Goal: Find specific page/section: Find specific page/section

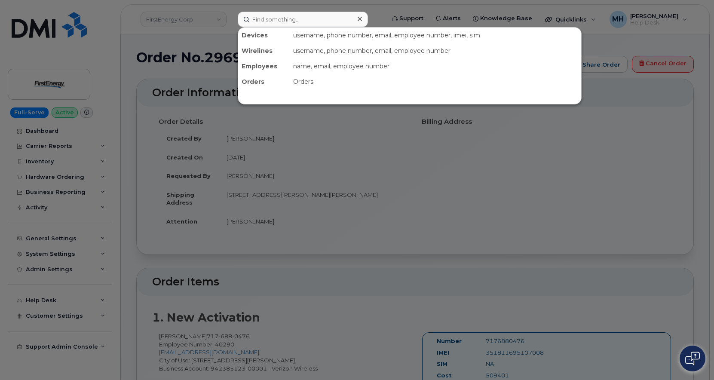
click at [289, 24] on input at bounding box center [303, 19] width 130 height 15
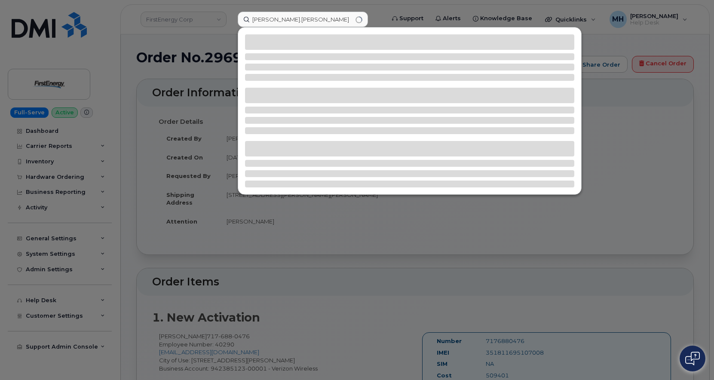
click at [309, 18] on input "KIMBERLY.DEMEL" at bounding box center [303, 19] width 130 height 15
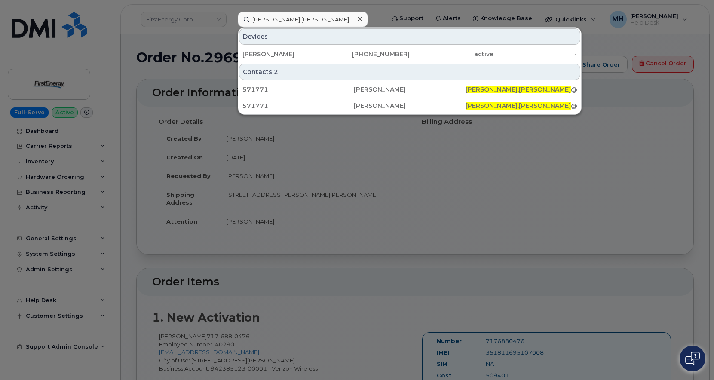
click at [285, 18] on input "KIMBERLY.DEMEL" at bounding box center [303, 19] width 130 height 15
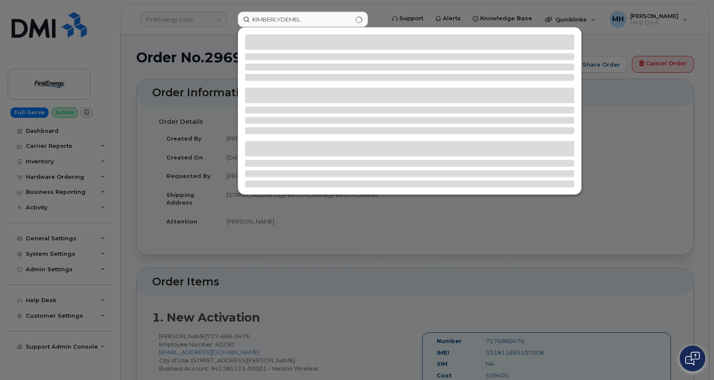
click at [284, 20] on input "KIMBERLYDEMEL" at bounding box center [303, 19] width 130 height 15
click at [281, 18] on input "KIMBERLYDEMEL" at bounding box center [303, 19] width 130 height 15
click at [322, 15] on input "[PERSON_NAME]" at bounding box center [303, 19] width 130 height 15
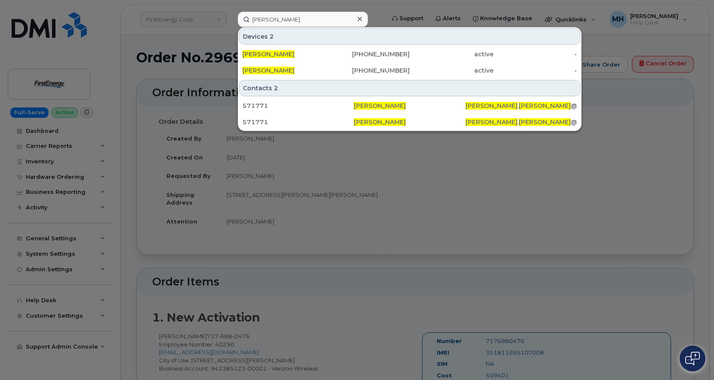
click at [312, 32] on div "Devices 2" at bounding box center [409, 36] width 341 height 16
paste input "(813) 392-6803"
drag, startPoint x: 316, startPoint y: 18, endPoint x: 191, endPoint y: 21, distance: 125.2
click at [231, 21] on div "(813) 392-6803 Devices 2 KIMBERLY DEMEL 646-938-7206 active - KIMBERLY DEMEL 81…" at bounding box center [308, 19] width 155 height 15
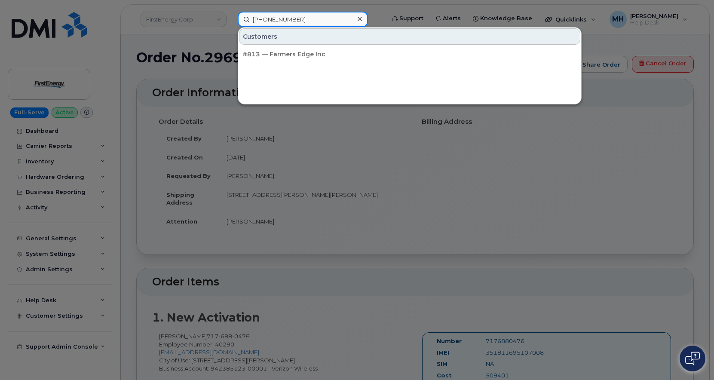
click at [303, 21] on input "(813) 392-6803" at bounding box center [303, 19] width 130 height 15
click at [269, 18] on input "(813) 392-6803" at bounding box center [303, 19] width 130 height 15
click at [282, 18] on input "813 392-6803" at bounding box center [303, 19] width 130 height 15
click at [279, 18] on input "813 392-6803" at bounding box center [303, 19] width 130 height 15
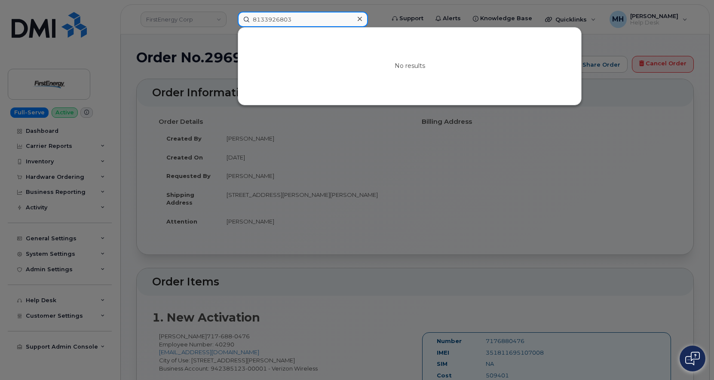
drag, startPoint x: 291, startPoint y: 23, endPoint x: 231, endPoint y: 34, distance: 60.9
click at [231, 27] on div "8133926803 No results" at bounding box center [308, 19] width 155 height 15
click at [301, 19] on input "8133926803" at bounding box center [303, 19] width 130 height 15
drag, startPoint x: 248, startPoint y: 15, endPoint x: 190, endPoint y: 18, distance: 57.3
click at [231, 18] on div "8133926803 No results" at bounding box center [308, 19] width 155 height 15
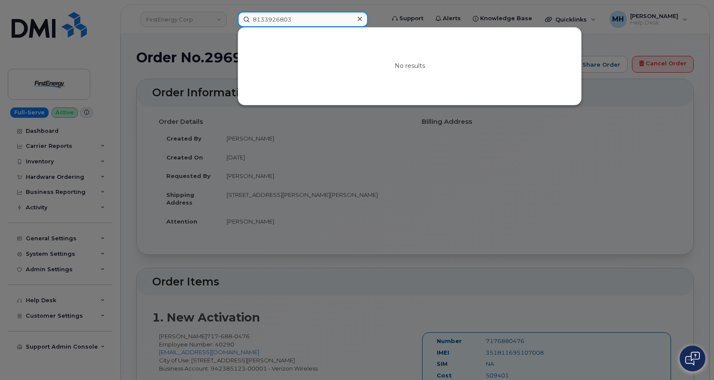
paste input "KIMBERLY.DEMEL"
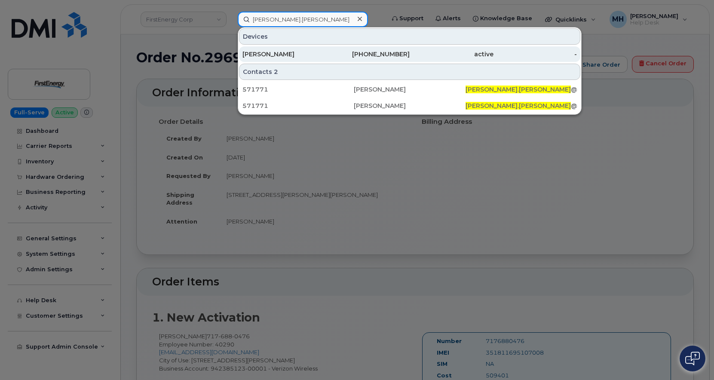
type input "KIMBERLY.DEMEL"
click at [307, 52] on div "[PERSON_NAME]" at bounding box center [284, 54] width 84 height 9
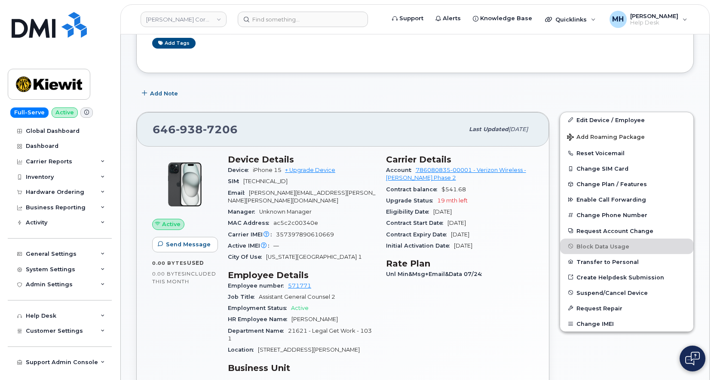
scroll to position [129, 0]
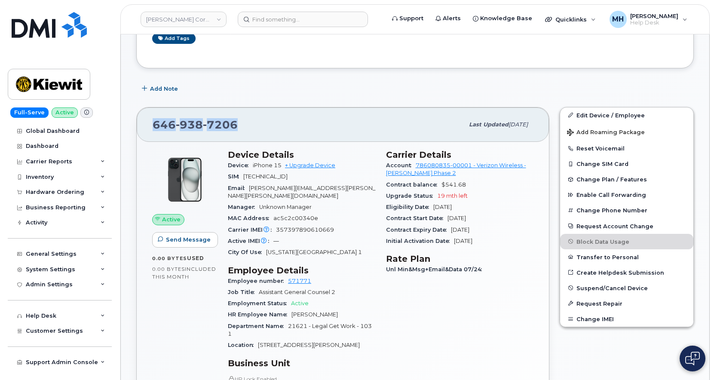
drag, startPoint x: 253, startPoint y: 118, endPoint x: 146, endPoint y: 121, distance: 107.1
click at [146, 121] on div "[PHONE_NUMBER] Last updated [DATE]" at bounding box center [343, 124] width 412 height 34
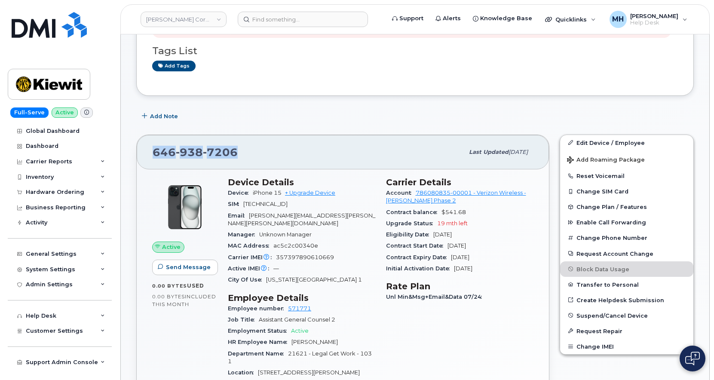
scroll to position [86, 0]
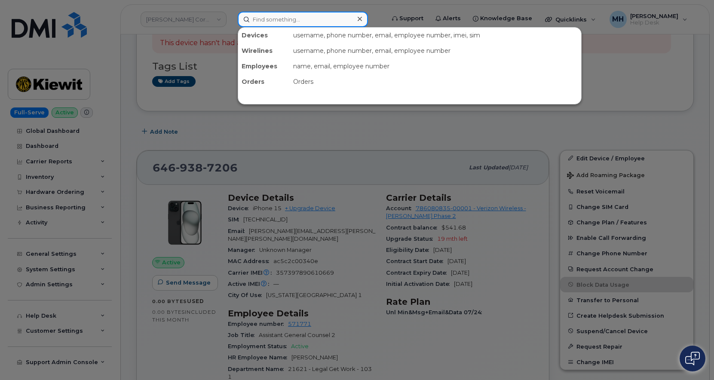
click at [311, 13] on input at bounding box center [303, 19] width 130 height 15
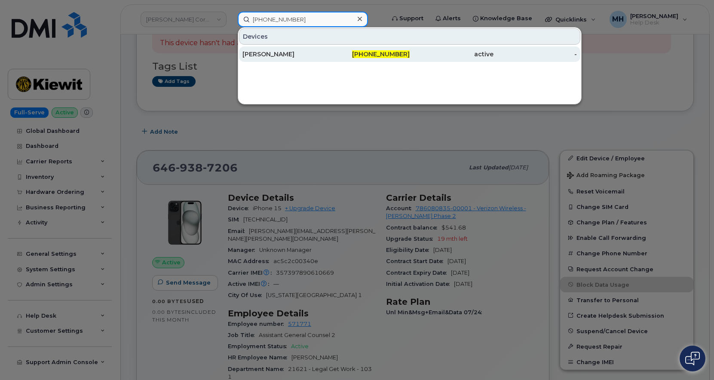
type input "[PHONE_NUMBER]"
click at [355, 52] on div "[PHONE_NUMBER]" at bounding box center [368, 54] width 84 height 9
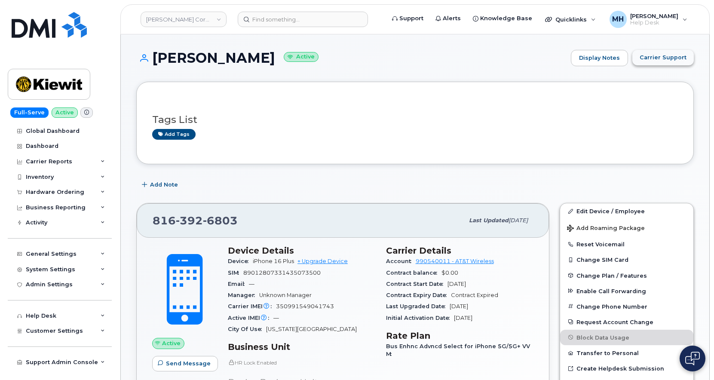
click at [666, 57] on span "Carrier Support" at bounding box center [663, 57] width 47 height 8
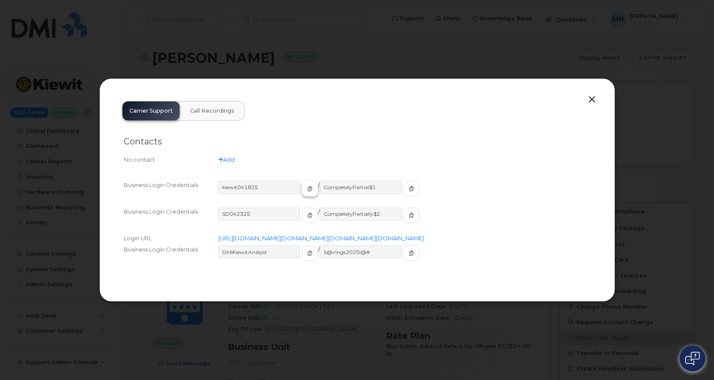
click at [302, 181] on button "button" at bounding box center [310, 188] width 16 height 15
click at [409, 186] on icon "button" at bounding box center [411, 188] width 5 height 5
click at [597, 94] on button "button" at bounding box center [592, 100] width 13 height 12
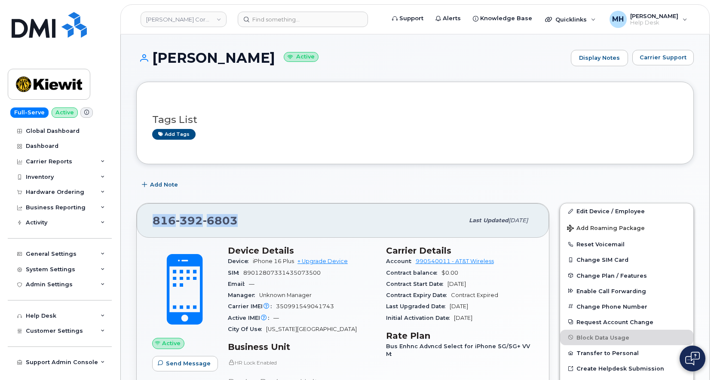
drag, startPoint x: 251, startPoint y: 219, endPoint x: 143, endPoint y: 220, distance: 107.9
click at [143, 220] on div "816 392 6803 Last updated Jul 10, 2025" at bounding box center [343, 220] width 412 height 34
copy span "816 392 6803"
